Goal: Obtain resource: Download file/media

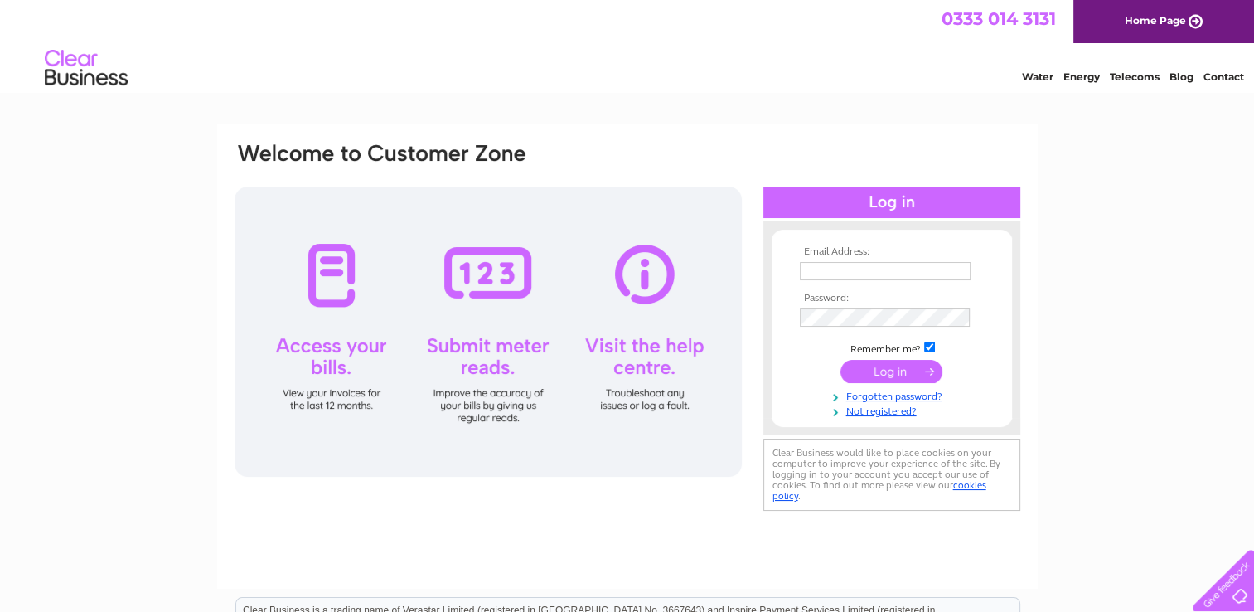
type input "scottpate10@aol.com"
click at [880, 376] on input "submit" at bounding box center [891, 371] width 102 height 23
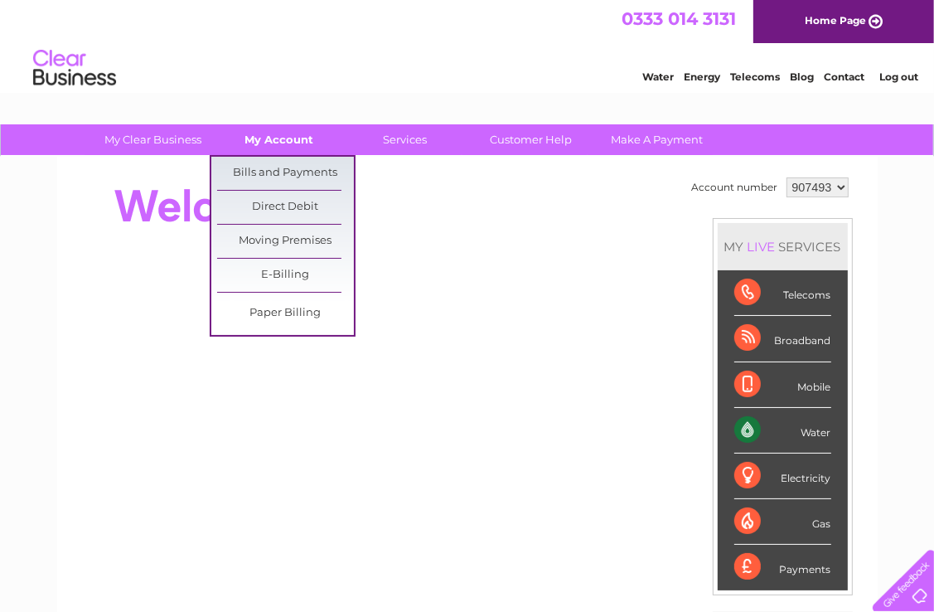
click at [278, 133] on link "My Account" at bounding box center [279, 139] width 137 height 31
click at [282, 167] on link "Bills and Payments" at bounding box center [285, 173] width 137 height 33
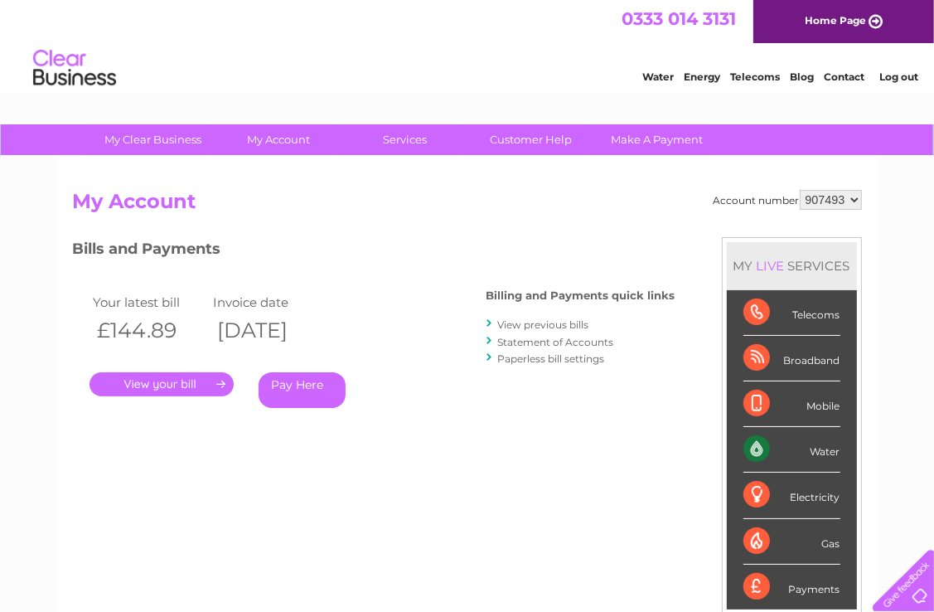
click at [156, 385] on link "." at bounding box center [162, 384] width 144 height 24
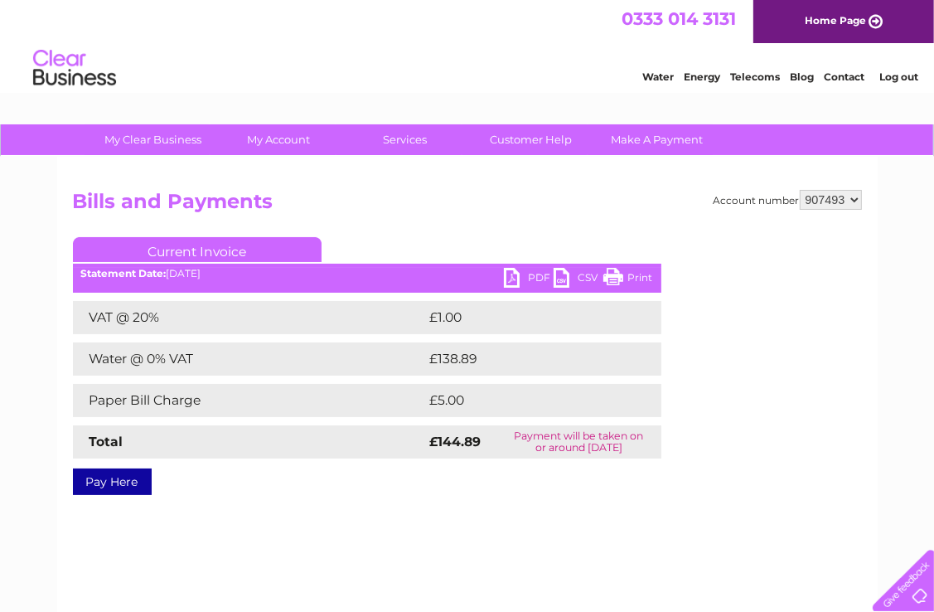
click at [539, 276] on link "PDF" at bounding box center [529, 280] width 50 height 24
click at [839, 197] on select "907493 907494" at bounding box center [831, 200] width 62 height 20
select select "907494"
click at [800, 190] on select "907493 907494" at bounding box center [831, 200] width 62 height 20
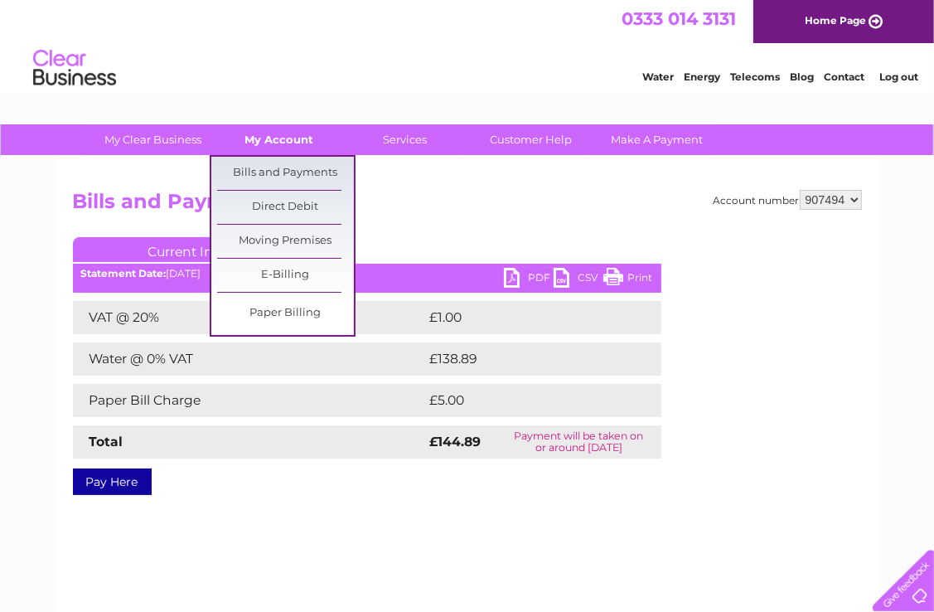
click at [278, 145] on link "My Account" at bounding box center [279, 139] width 137 height 31
click at [277, 172] on link "Bills and Payments" at bounding box center [285, 173] width 137 height 33
click at [274, 173] on link "Bills and Payments" at bounding box center [285, 173] width 137 height 33
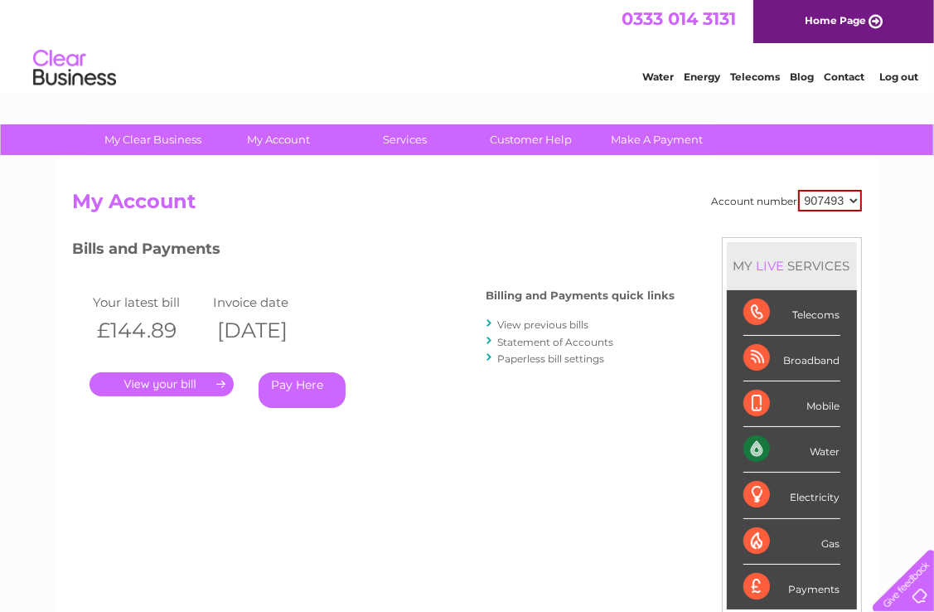
click at [196, 384] on link "." at bounding box center [162, 384] width 144 height 24
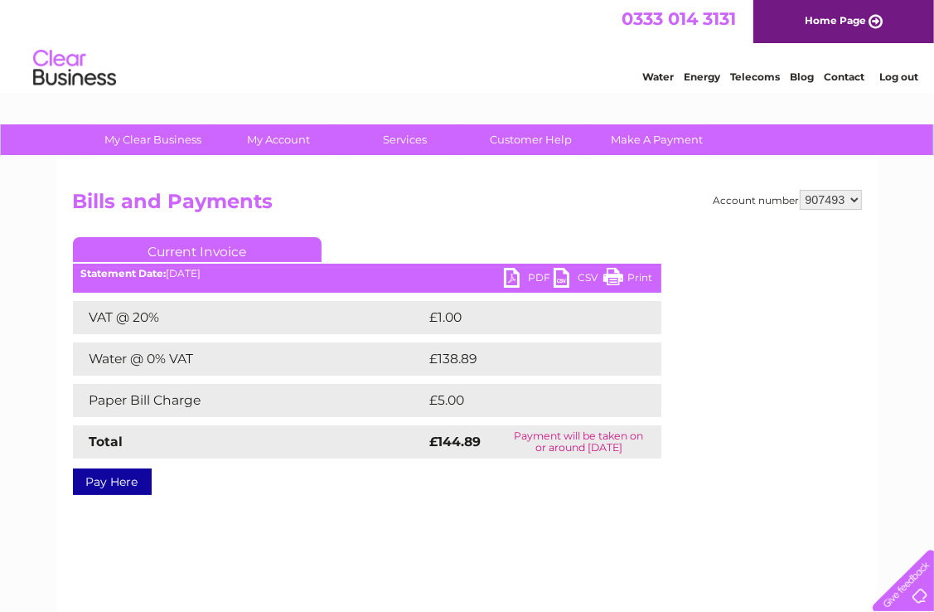
click at [537, 278] on link "PDF" at bounding box center [529, 280] width 50 height 24
click at [829, 204] on select "907493 907494" at bounding box center [831, 200] width 62 height 20
select select "907494"
click at [800, 190] on select "907493 907494" at bounding box center [831, 200] width 62 height 20
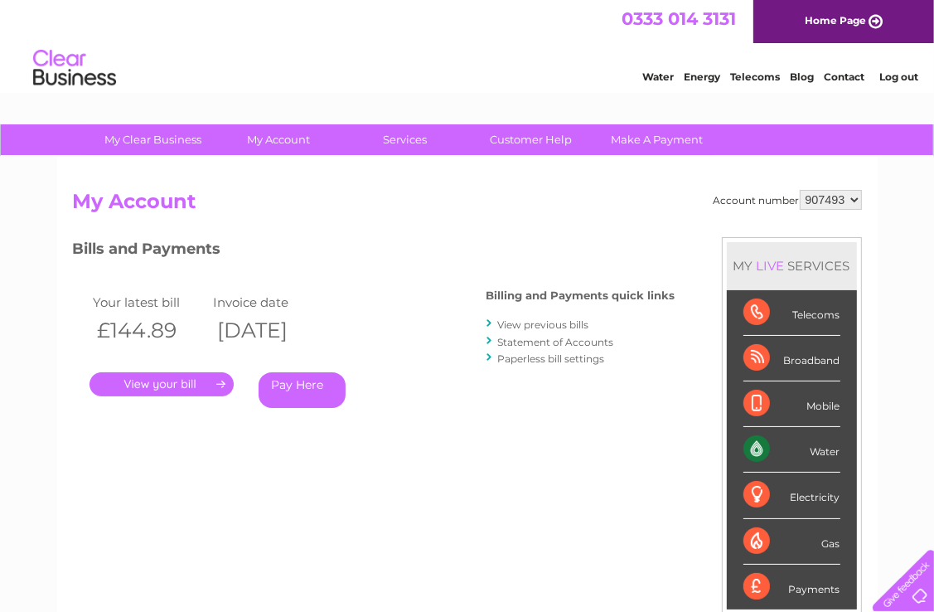
click at [860, 194] on select "907493 907494" at bounding box center [831, 200] width 62 height 20
select select "907494"
click at [800, 190] on select "907493 907494" at bounding box center [831, 200] width 62 height 20
click at [157, 383] on link "." at bounding box center [162, 384] width 144 height 24
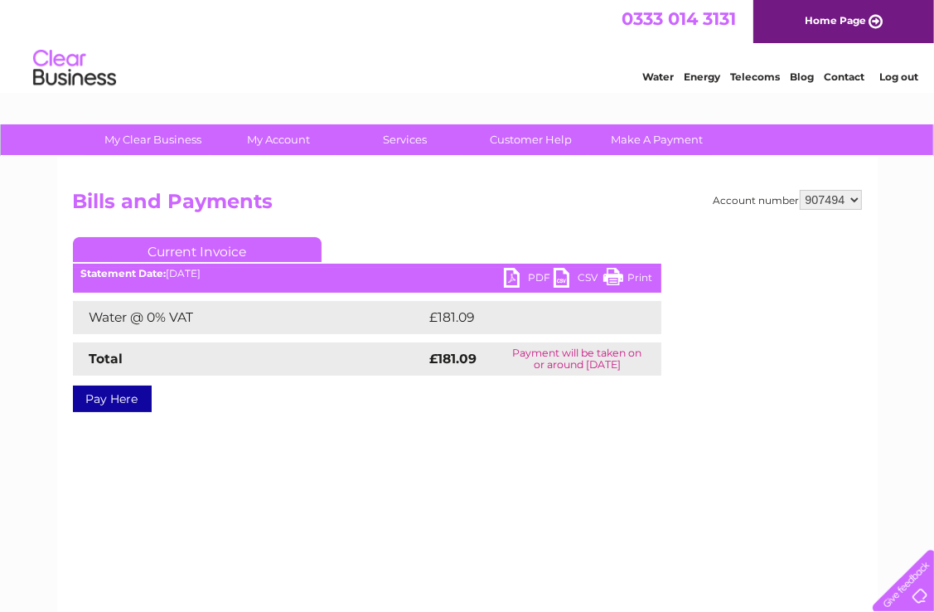
click at [536, 277] on link "PDF" at bounding box center [529, 280] width 50 height 24
